Goal: Find contact information: Obtain details needed to contact an individual or organization

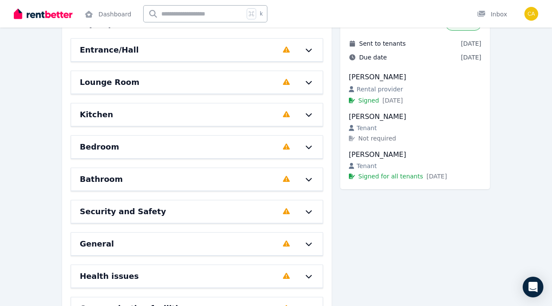
scroll to position [110, 0]
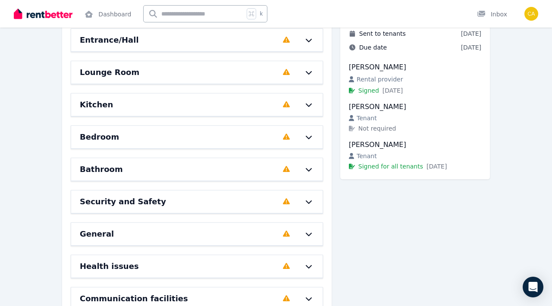
click at [296, 233] on div at bounding box center [304, 234] width 19 height 7
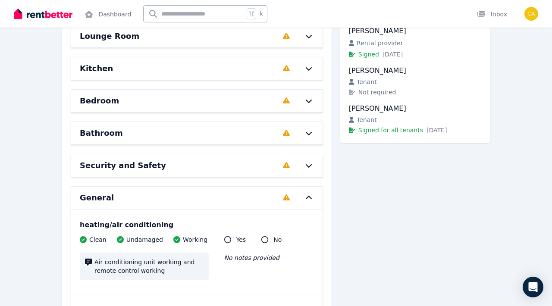
scroll to position [161, 0]
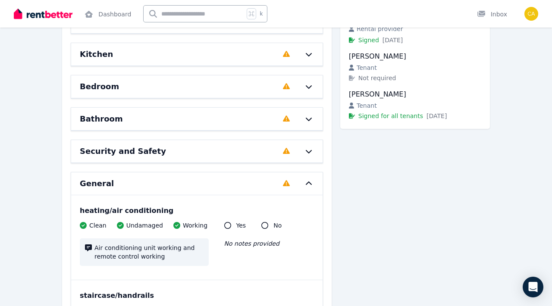
click at [264, 186] on div "General" at bounding box center [179, 184] width 198 height 12
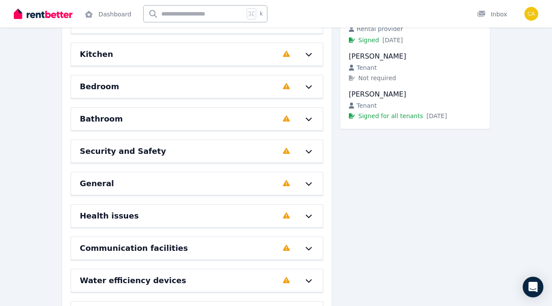
click at [256, 221] on div "Health issues" at bounding box center [179, 216] width 198 height 12
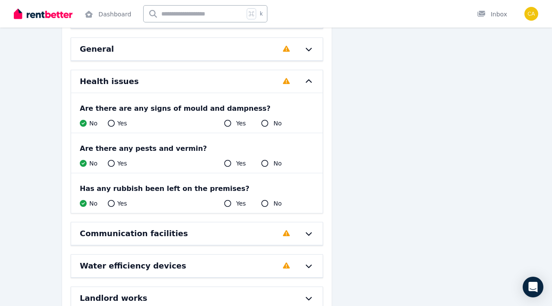
click at [255, 231] on div "Communication facilities" at bounding box center [179, 234] width 198 height 12
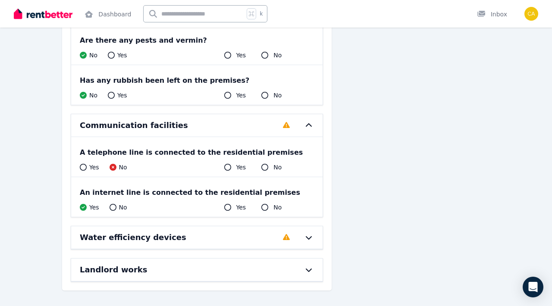
click at [255, 234] on div "Water efficiency devices" at bounding box center [179, 238] width 198 height 12
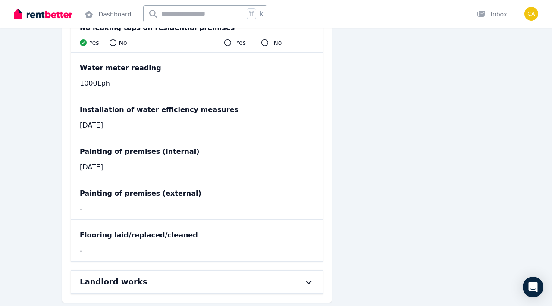
click at [248, 276] on div "Landlord works" at bounding box center [185, 282] width 210 height 12
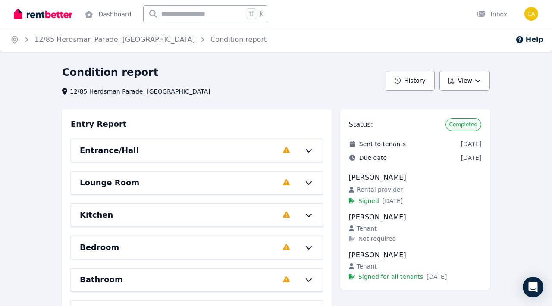
scroll to position [0, 0]
click at [100, 13] on link "Dashboard" at bounding box center [108, 14] width 50 height 28
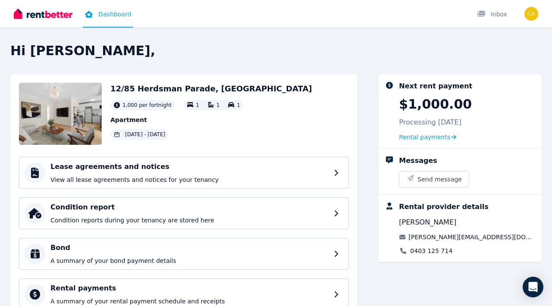
click at [490, 239] on div "Rental provider details [PERSON_NAME] [PERSON_NAME][EMAIL_ADDRESS][DOMAIN_NAME]…" at bounding box center [467, 228] width 136 height 53
drag, startPoint x: 490, startPoint y: 239, endPoint x: 415, endPoint y: 238, distance: 75.1
click at [415, 238] on div "Rental provider details [PERSON_NAME] [PERSON_NAME][EMAIL_ADDRESS][DOMAIN_NAME]…" at bounding box center [467, 228] width 136 height 53
copy link "[PERSON_NAME][EMAIL_ADDRESS][DOMAIN_NAME]"
drag, startPoint x: 456, startPoint y: 255, endPoint x: 410, endPoint y: 252, distance: 46.7
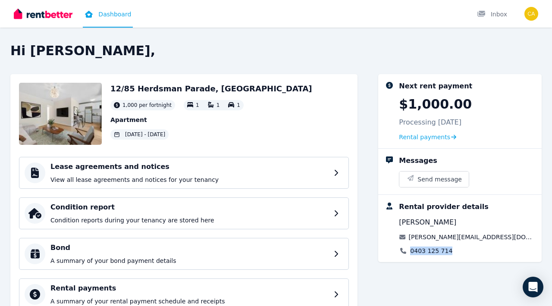
click at [410, 252] on div "0403 125 714" at bounding box center [467, 251] width 136 height 9
copy link "0403 125 714"
